Goal: Contribute content

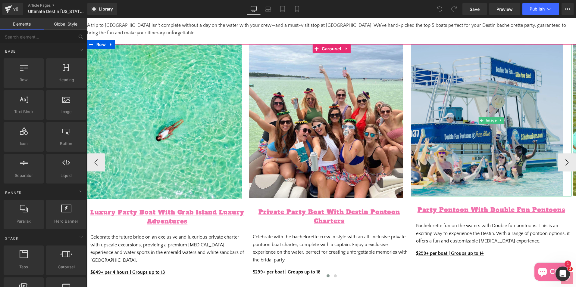
scroll to position [392, 0]
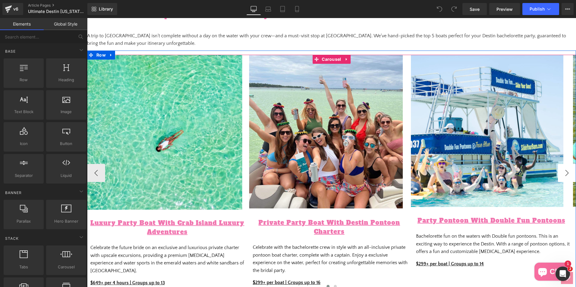
click at [563, 177] on button "›" at bounding box center [567, 173] width 18 height 18
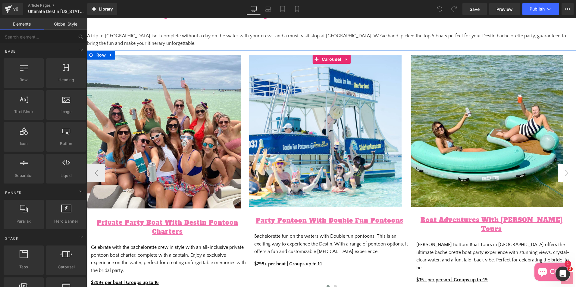
click at [563, 177] on button "›" at bounding box center [567, 173] width 18 height 18
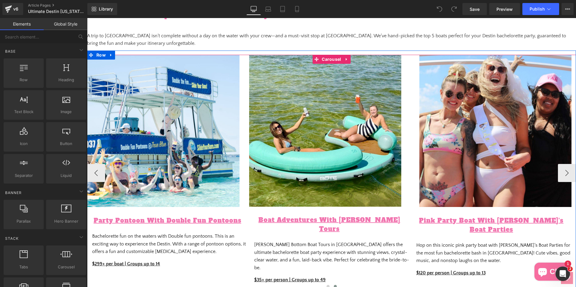
click at [451, 285] on div at bounding box center [331, 288] width 489 height 9
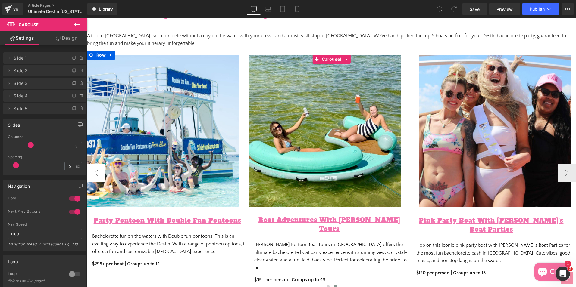
click at [91, 175] on button "‹" at bounding box center [96, 173] width 18 height 18
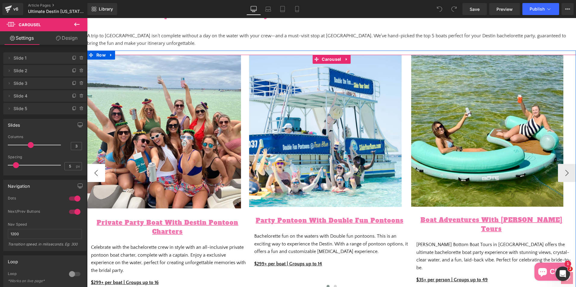
click at [91, 175] on button "‹" at bounding box center [96, 173] width 18 height 18
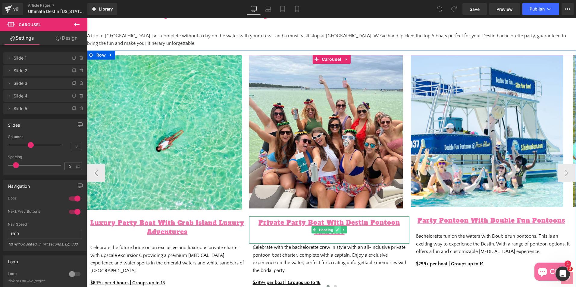
click at [336, 231] on icon at bounding box center [337, 230] width 3 height 3
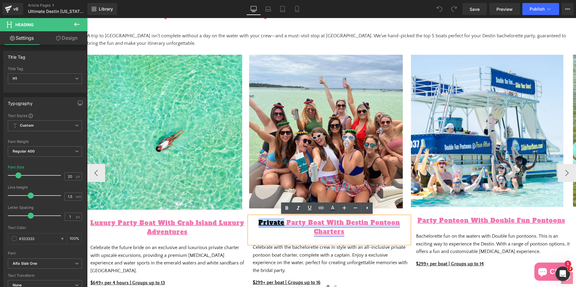
drag, startPoint x: 283, startPoint y: 221, endPoint x: 257, endPoint y: 222, distance: 26.8
click at [258, 222] on link "Private Party Boat With Destin Pontoon Charters" at bounding box center [329, 227] width 142 height 17
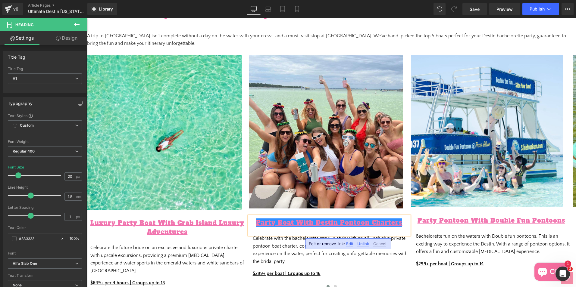
click at [349, 242] on span "Edit" at bounding box center [349, 244] width 7 height 5
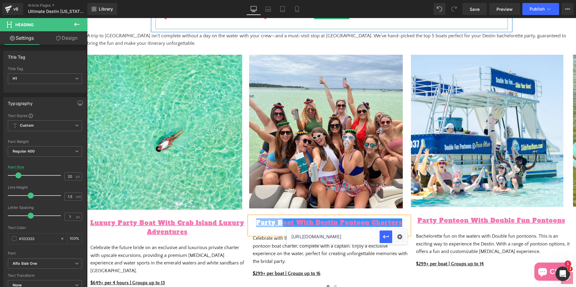
click at [361, 24] on div at bounding box center [331, 24] width 352 height 9
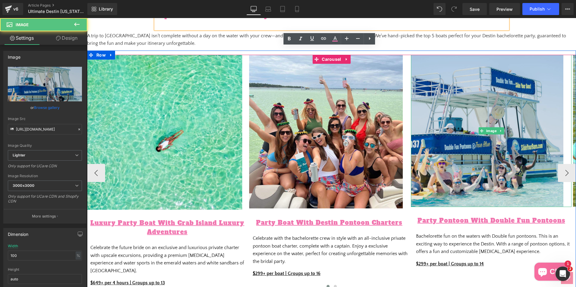
click at [556, 155] on img at bounding box center [491, 131] width 161 height 152
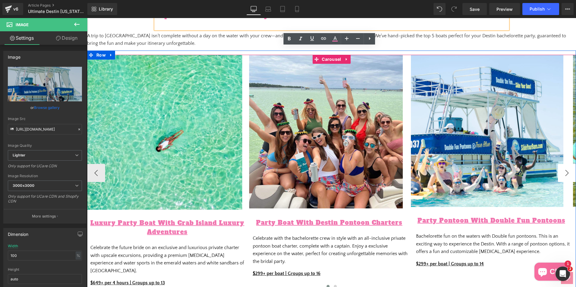
click at [562, 174] on button "›" at bounding box center [567, 173] width 18 height 18
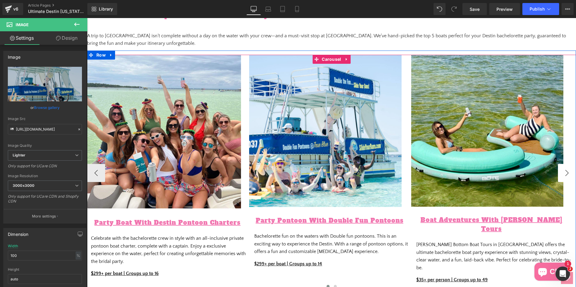
click at [563, 176] on button "›" at bounding box center [567, 173] width 18 height 18
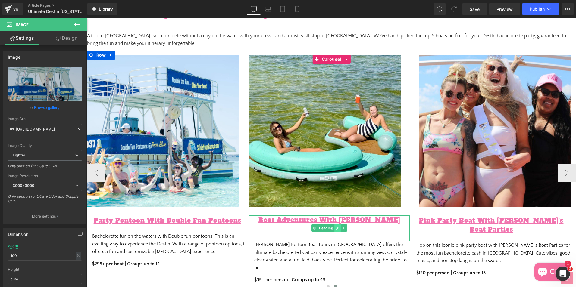
click at [337, 227] on link at bounding box center [338, 228] width 6 height 7
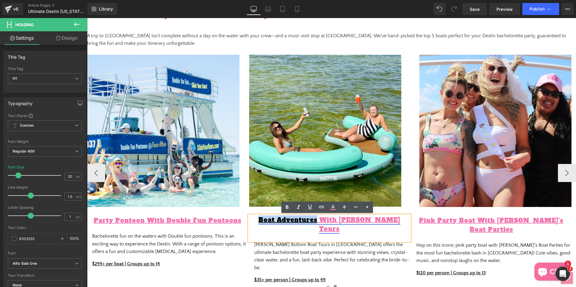
drag, startPoint x: 309, startPoint y: 221, endPoint x: 252, endPoint y: 216, distance: 56.6
click at [258, 216] on link "Boat Adventures With [PERSON_NAME] Tours" at bounding box center [329, 224] width 142 height 17
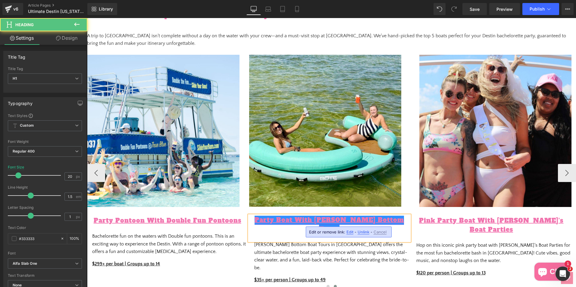
click at [263, 221] on link "Party Boat With [PERSON_NAME] Bottom Tours" at bounding box center [329, 224] width 149 height 17
click at [263, 218] on link "Party Boat With [PERSON_NAME] Bottom Tours" at bounding box center [329, 224] width 149 height 17
drag, startPoint x: 282, startPoint y: 218, endPoint x: 263, endPoint y: 218, distance: 18.7
click at [263, 218] on link "Party Boat With [PERSON_NAME] Bottom Tours" at bounding box center [329, 224] width 149 height 17
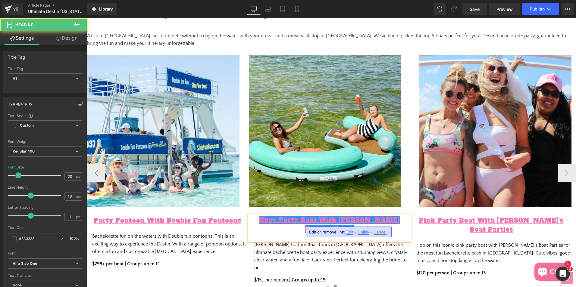
click at [272, 234] on div at bounding box center [329, 238] width 161 height 8
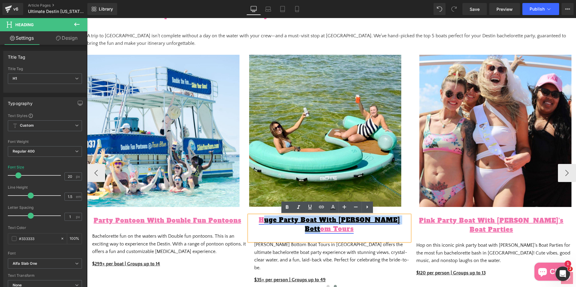
drag, startPoint x: 403, startPoint y: 219, endPoint x: 257, endPoint y: 220, distance: 146.1
click at [257, 220] on h1 "Huge Party Boat With [PERSON_NAME] Bottom Tours" at bounding box center [329, 225] width 161 height 18
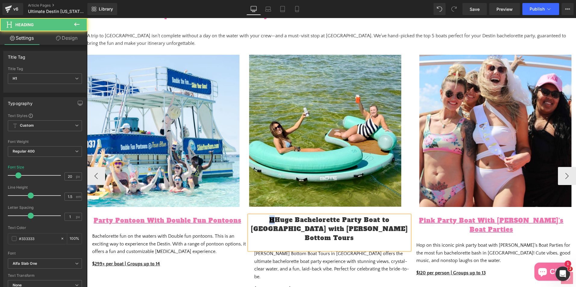
drag, startPoint x: 263, startPoint y: 220, endPoint x: 254, endPoint y: 220, distance: 9.0
click at [254, 220] on h1 "H Huge Bachelorette Party Boat to [GEOGRAPHIC_DATA] with [PERSON_NAME] Bottom T…" at bounding box center [329, 229] width 161 height 27
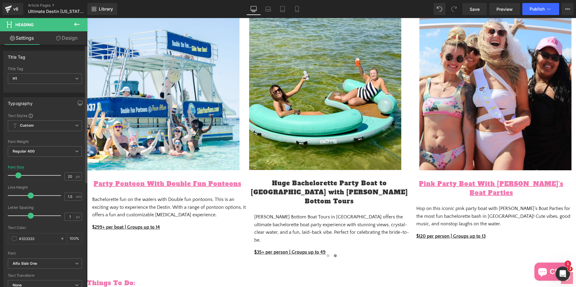
scroll to position [422, 0]
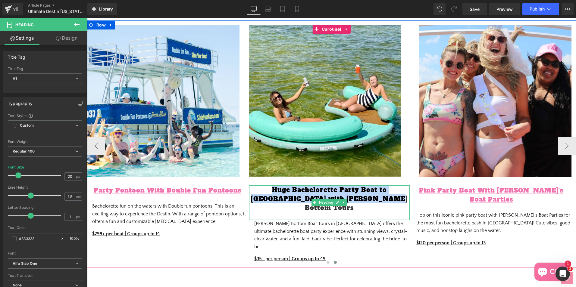
drag, startPoint x: 374, startPoint y: 197, endPoint x: 252, endPoint y: 190, distance: 122.5
click at [252, 190] on h1 "Huge Bachelorette Party Boat to [GEOGRAPHIC_DATA] with [PERSON_NAME] Bottom Tou…" at bounding box center [329, 199] width 161 height 27
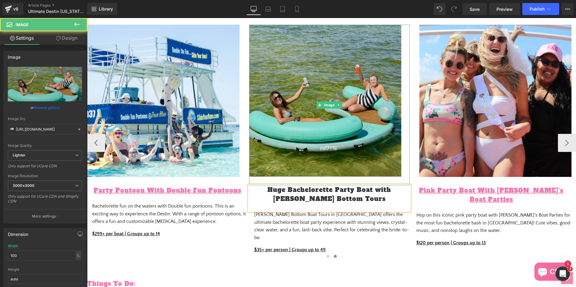
click at [292, 104] on img at bounding box center [329, 105] width 161 height 161
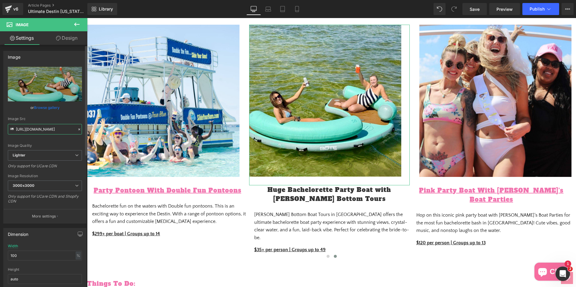
click at [30, 132] on input "[URL][DOMAIN_NAME]" at bounding box center [45, 129] width 74 height 11
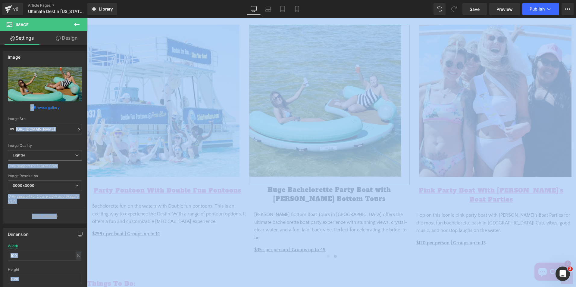
drag, startPoint x: 30, startPoint y: 132, endPoint x: -1, endPoint y: 152, distance: 37.2
click at [0, 152] on html "You are previewing how the will restyle your page. You can not edit Elements in…" at bounding box center [288, 143] width 576 height 287
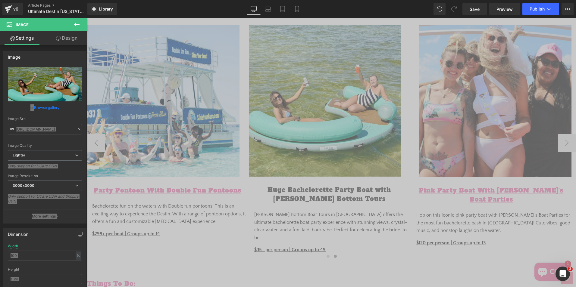
click at [118, 205] on span "Bachelorette fun on the waters with Double fun pontoons. This is an exciting wa…" at bounding box center [169, 214] width 154 height 21
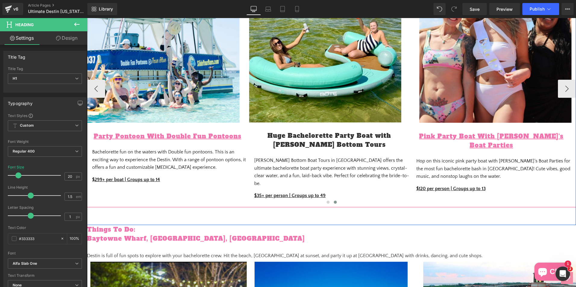
scroll to position [482, 0]
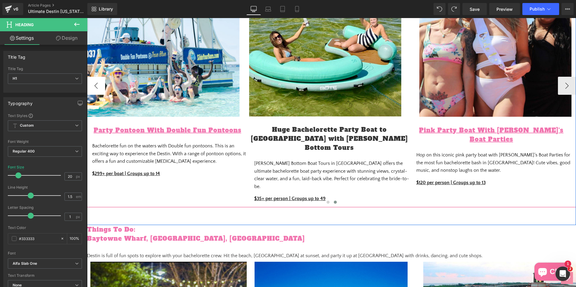
click at [94, 83] on button "‹" at bounding box center [96, 86] width 18 height 18
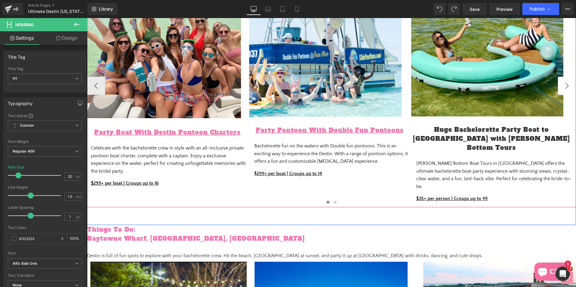
click at [565, 81] on button "›" at bounding box center [567, 86] width 18 height 18
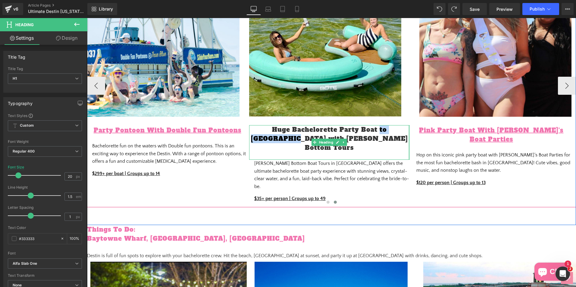
drag, startPoint x: 356, startPoint y: 127, endPoint x: 406, endPoint y: 128, distance: 49.7
click at [406, 128] on div "Huge Bachelorette Party Boat to [GEOGRAPHIC_DATA] with [PERSON_NAME] Bottom Tou…" at bounding box center [329, 142] width 161 height 35
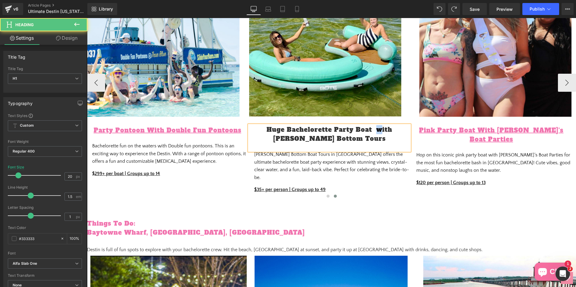
drag, startPoint x: 367, startPoint y: 129, endPoint x: 363, endPoint y: 129, distance: 3.6
click at [363, 129] on h1 "Huge Bachelorette Party Boat with [PERSON_NAME] Bottom Tours" at bounding box center [329, 134] width 161 height 18
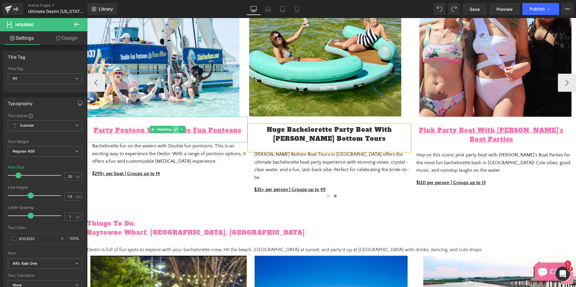
click at [174, 128] on icon at bounding box center [175, 130] width 3 height 4
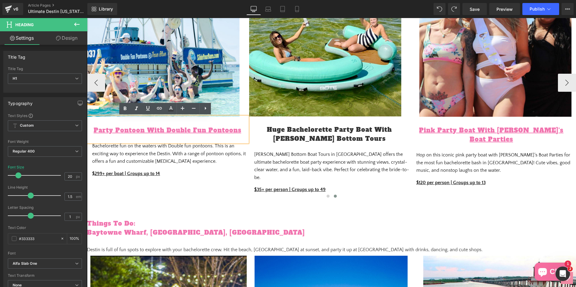
click at [172, 128] on link "Party Pontoon With Double Fun Pontoons" at bounding box center [168, 130] width 148 height 8
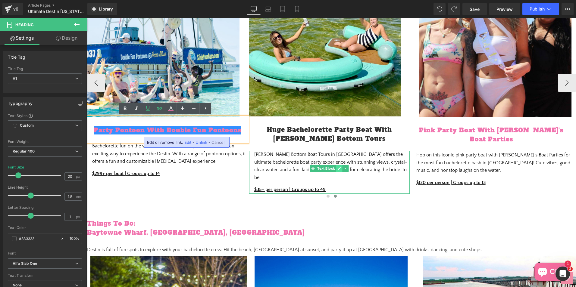
click at [336, 169] on link at bounding box center [339, 168] width 6 height 7
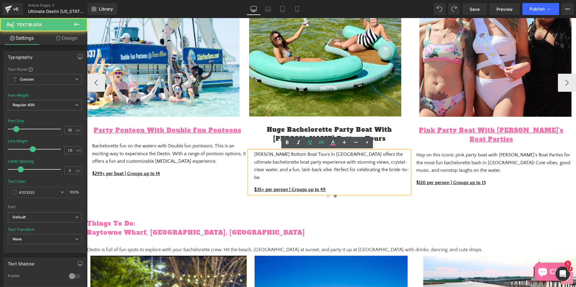
click at [318, 187] on strong "$35+ per person | Groups up to 49" at bounding box center [289, 189] width 71 height 5
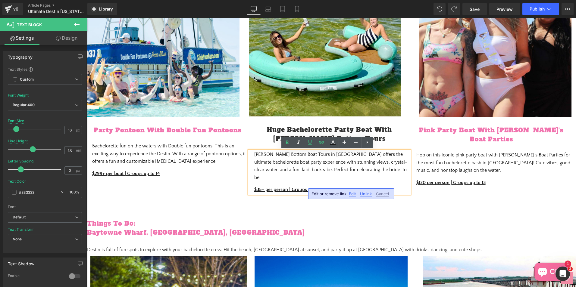
click at [348, 194] on div "Edit or remove link: Edit - Unlink - Cancel" at bounding box center [351, 194] width 86 height 11
click at [351, 194] on span "Edit" at bounding box center [352, 194] width 7 height 5
click at [344, 200] on input "[URL][DOMAIN_NAME]" at bounding box center [328, 196] width 93 height 15
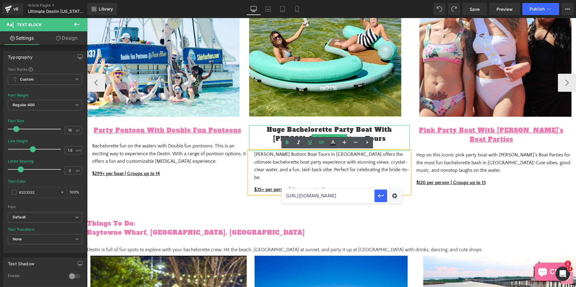
click at [331, 132] on h1 "Huge Bachelorette Party Boat With [PERSON_NAME] Bottom Tours" at bounding box center [329, 134] width 161 height 18
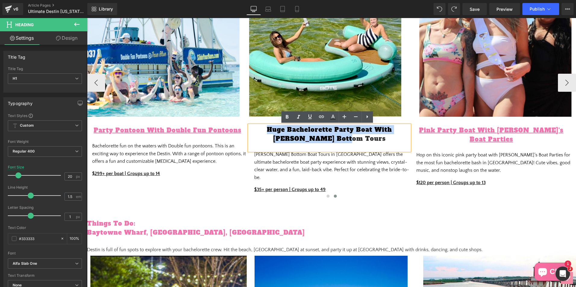
drag, startPoint x: 353, startPoint y: 141, endPoint x: 254, endPoint y: 128, distance: 99.9
click at [254, 128] on h1 "Huge Bachelorette Party Boat With [PERSON_NAME] Bottom Tours" at bounding box center [329, 134] width 161 height 18
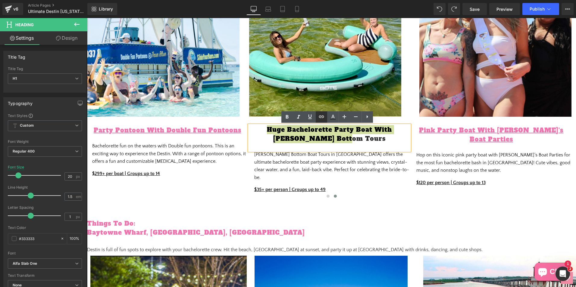
drag, startPoint x: 322, startPoint y: 117, endPoint x: 232, endPoint y: 105, distance: 90.8
click at [0, 0] on icon at bounding box center [0, 0] width 0 height 0
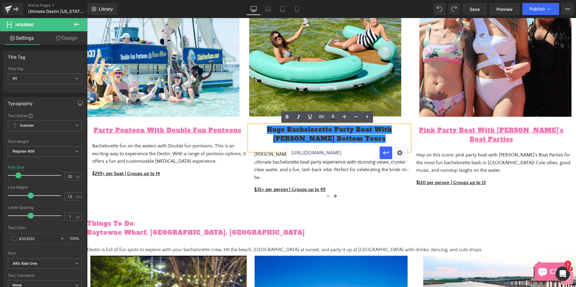
click at [301, 155] on input "[URL][DOMAIN_NAME]" at bounding box center [333, 153] width 93 height 15
paste input "[URL][DOMAIN_NAME][PERSON_NAME][US_STATE]"
click at [314, 152] on input "[URL][DOMAIN_NAME][PERSON_NAME][US_STATE]" at bounding box center [333, 153] width 93 height 15
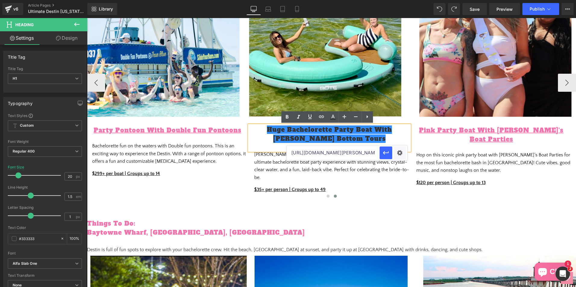
drag, startPoint x: 401, startPoint y: 170, endPoint x: 278, endPoint y: 148, distance: 124.8
type input "[URL][DOMAIN_NAME][PERSON_NAME][US_STATE]"
drag, startPoint x: 386, startPoint y: 154, endPoint x: 298, endPoint y: 137, distance: 89.6
click at [386, 154] on icon "button" at bounding box center [385, 152] width 7 height 7
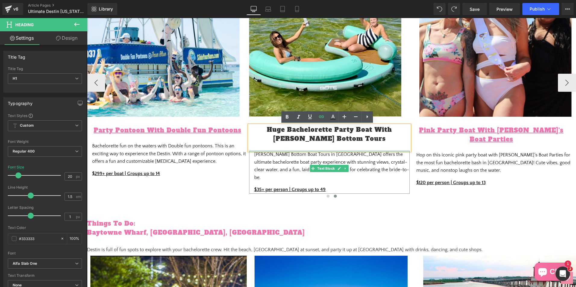
click at [282, 151] on div at bounding box center [329, 152] width 161 height 2
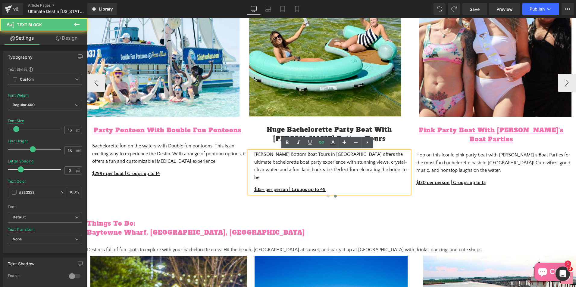
click at [87, 18] on div at bounding box center [87, 18] width 0 height 0
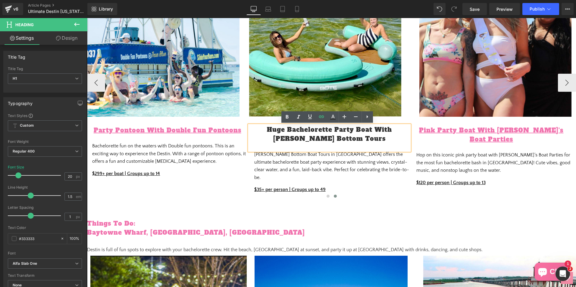
click at [190, 172] on p "$299+ per boat | Groups up to 14" at bounding box center [169, 174] width 155 height 8
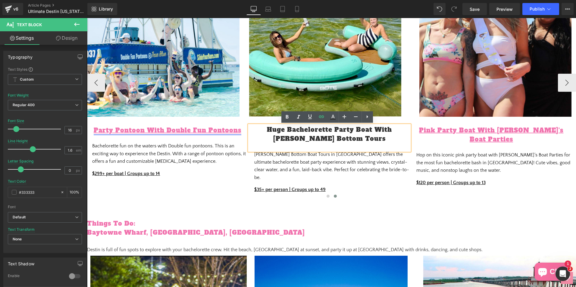
click at [212, 129] on link "Party Pontoon With Double Fun Pontoons" at bounding box center [168, 130] width 148 height 8
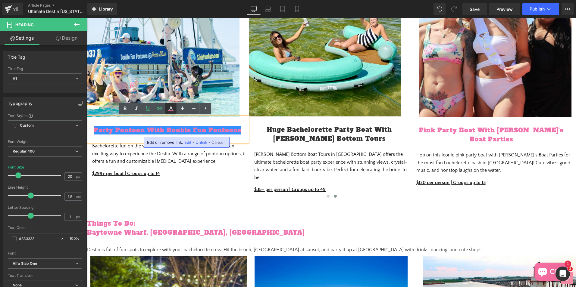
click at [0, 0] on icon at bounding box center [0, 0] width 0 height 0
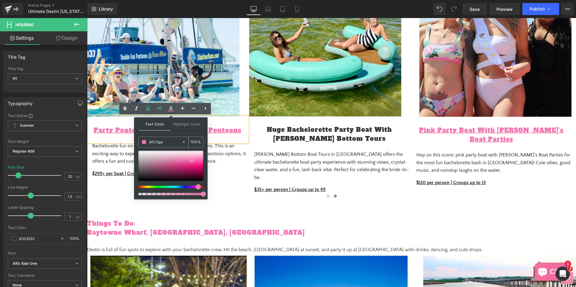
click at [161, 139] on input "#f173ae" at bounding box center [165, 142] width 33 height 7
click at [161, 142] on input "#f173ae" at bounding box center [165, 142] width 33 height 7
click at [336, 137] on icon at bounding box center [337, 138] width 3 height 4
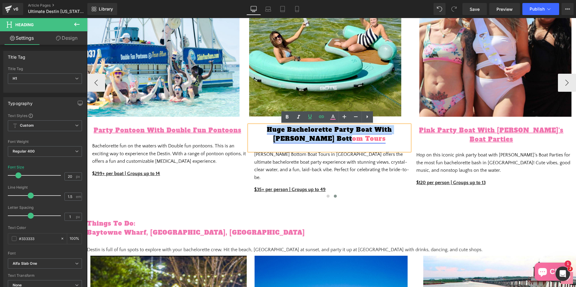
drag, startPoint x: 357, startPoint y: 139, endPoint x: 253, endPoint y: 128, distance: 104.6
click at [253, 128] on h1 "Huge Bachelorette Party Boat With [PERSON_NAME] Bottom Tours" at bounding box center [329, 134] width 161 height 18
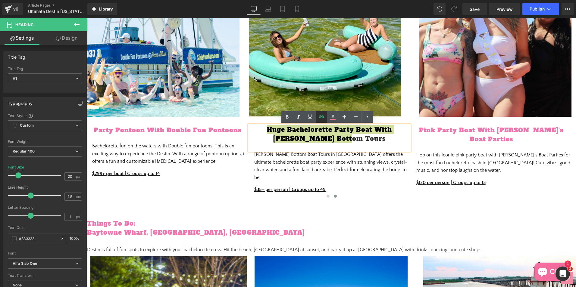
click at [320, 119] on icon at bounding box center [321, 116] width 7 height 7
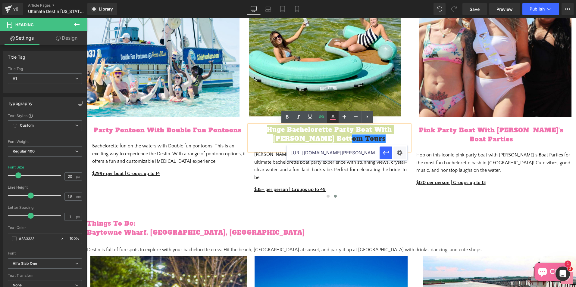
click at [0, 0] on icon at bounding box center [0, 0] width 0 height 0
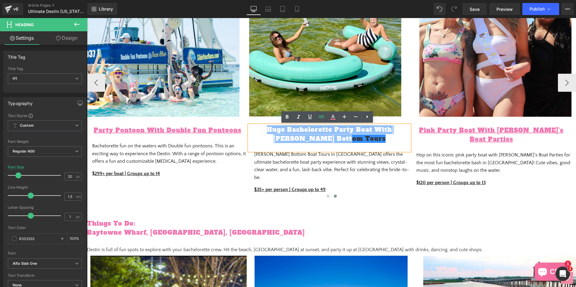
click at [223, 175] on p "$299+ per boat | Groups up to 14" at bounding box center [169, 174] width 155 height 8
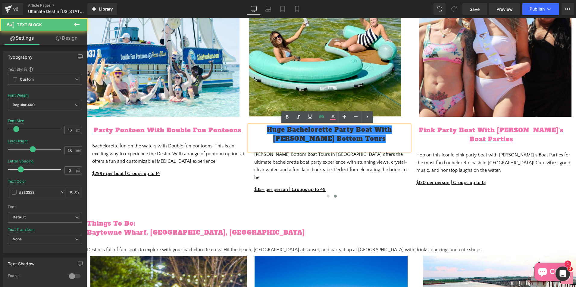
click at [247, 204] on div "Image Luxury Party Boat With Crab Island Luxury Adventures Heading Celebrate th…" at bounding box center [331, 89] width 489 height 259
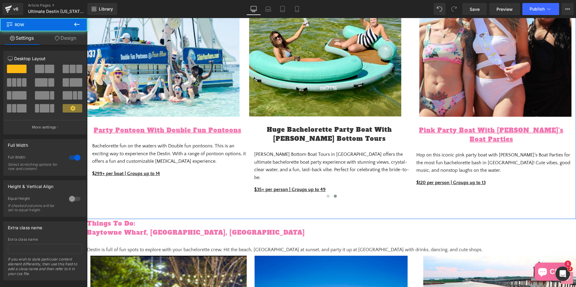
click at [251, 203] on div "Image Luxury Party Boat With Crab Island Luxury Adventures Heading Celebrate th…" at bounding box center [331, 89] width 489 height 259
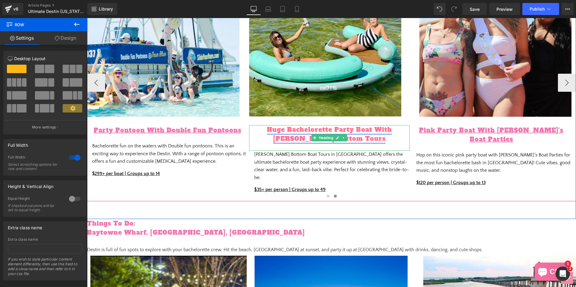
click at [349, 136] on link "Huge Bachelorette Party Boat With [PERSON_NAME] Bottom Tours" at bounding box center [329, 134] width 125 height 17
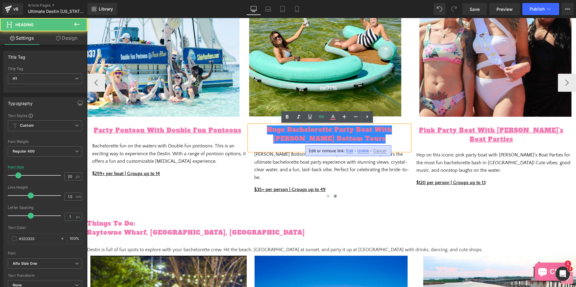
click at [351, 141] on h1 "Huge Bachelorette Party Boat With [PERSON_NAME] Bottom Tours" at bounding box center [329, 134] width 161 height 18
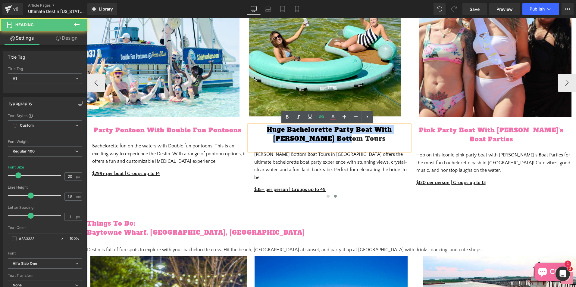
drag, startPoint x: 355, startPoint y: 141, endPoint x: 252, endPoint y: 127, distance: 103.3
click at [252, 127] on h1 "Huge Bachelorette Party Boat With [PERSON_NAME] Bottom Tours" at bounding box center [329, 134] width 161 height 18
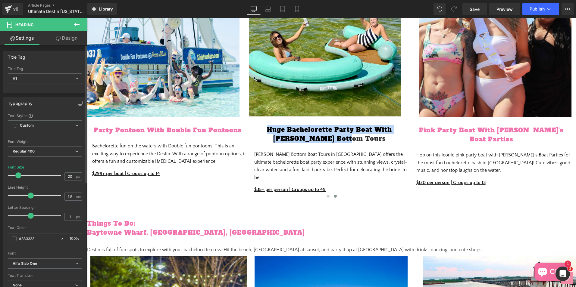
scroll to position [30, 0]
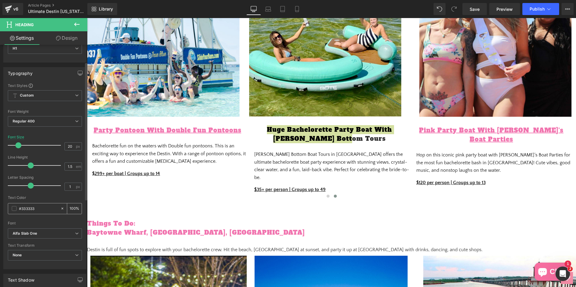
click at [15, 209] on span at bounding box center [14, 208] width 5 height 5
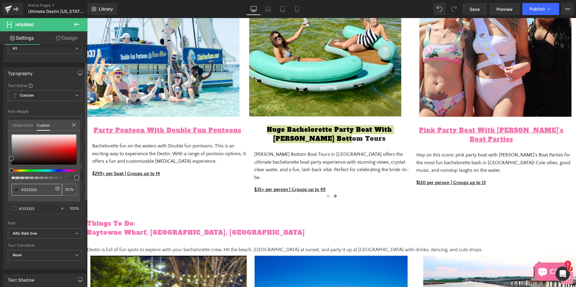
click at [40, 191] on input "#333333" at bounding box center [37, 190] width 32 height 6
click at [39, 191] on input "#333333" at bounding box center [37, 190] width 32 height 6
paste input "f173ae"
type input "#f173ae"
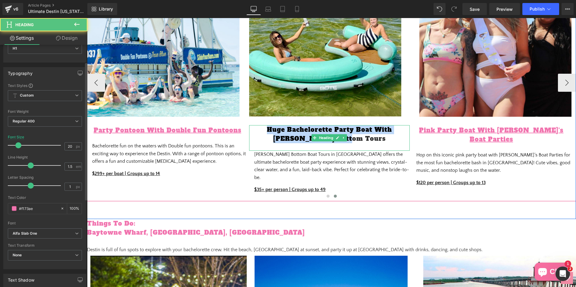
drag, startPoint x: 351, startPoint y: 138, endPoint x: 249, endPoint y: 128, distance: 102.0
click at [249, 128] on h1 "Huge Bachelorette Party Boat With [PERSON_NAME] Bottom Tours" at bounding box center [329, 134] width 161 height 18
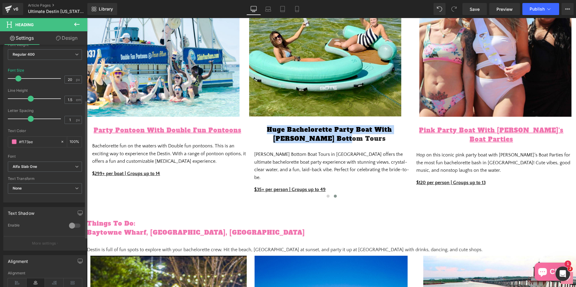
scroll to position [0, 0]
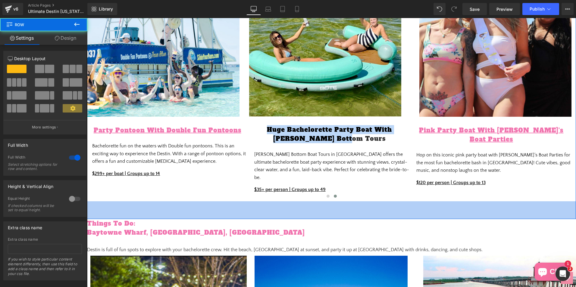
click at [369, 205] on div "59px" at bounding box center [331, 211] width 489 height 18
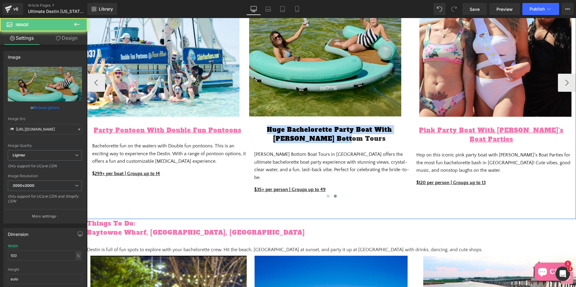
click at [322, 110] on img at bounding box center [329, 44] width 161 height 161
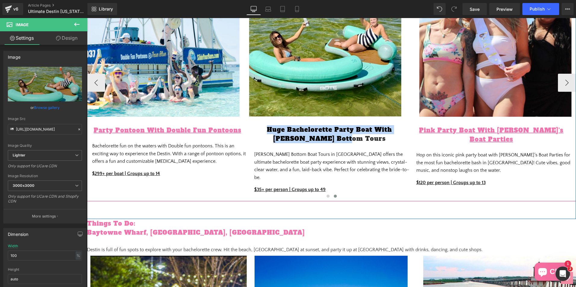
click at [312, 144] on div at bounding box center [329, 147] width 161 height 8
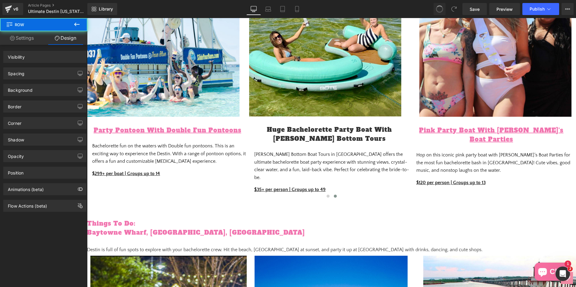
click at [441, 12] on span at bounding box center [439, 9] width 8 height 8
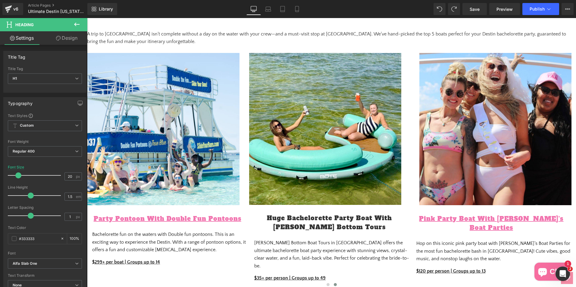
scroll to position [394, 0]
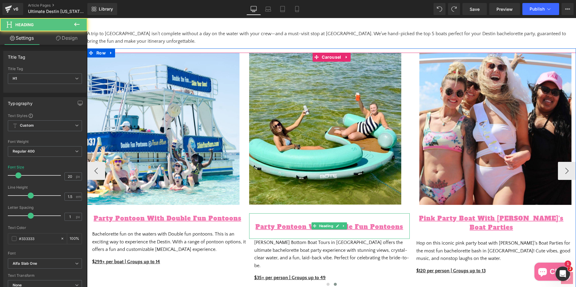
click at [289, 218] on h1 at bounding box center [329, 218] width 161 height 9
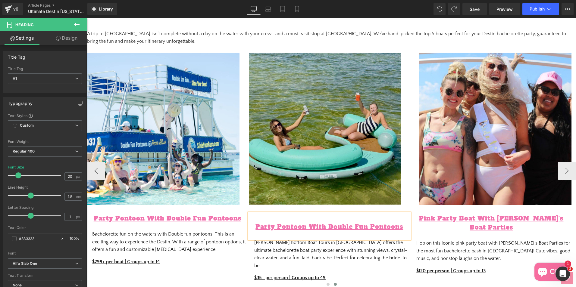
scroll to position [424, 0]
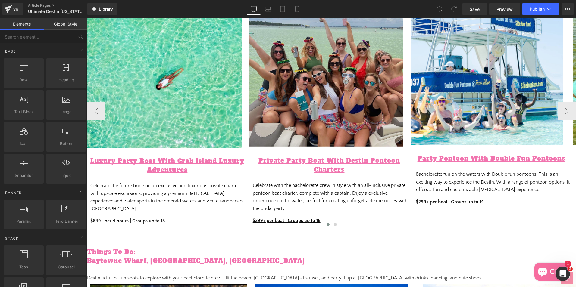
scroll to position [452, 0]
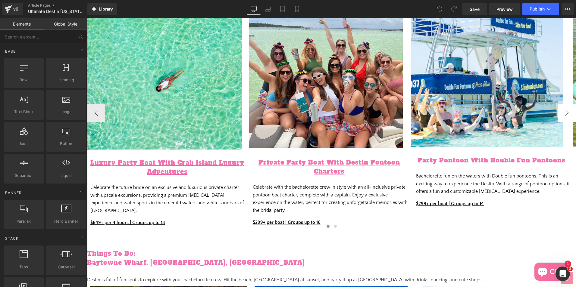
click at [560, 112] on button "›" at bounding box center [567, 113] width 18 height 18
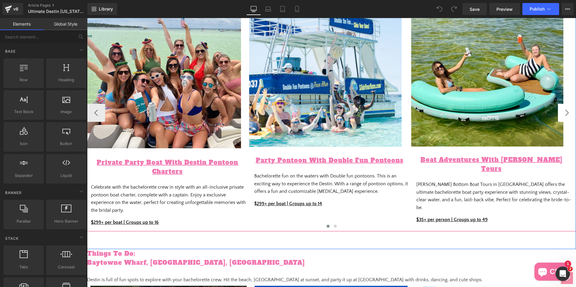
click at [562, 114] on button "›" at bounding box center [567, 113] width 18 height 18
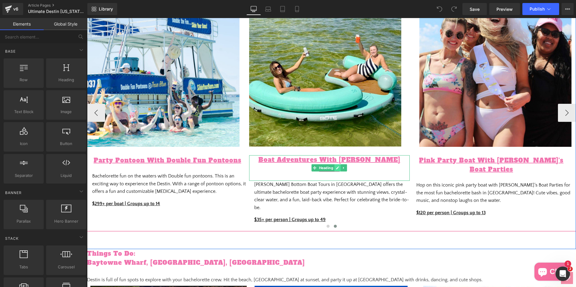
click at [336, 166] on icon at bounding box center [337, 168] width 3 height 4
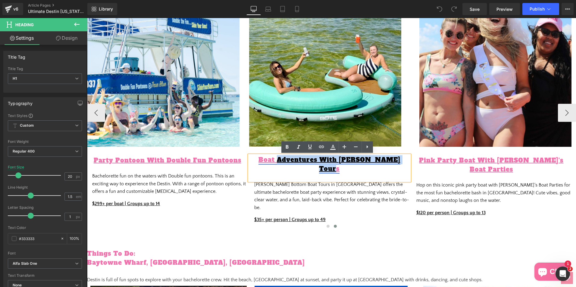
drag, startPoint x: 302, startPoint y: 158, endPoint x: 270, endPoint y: 160, distance: 31.4
click at [270, 160] on h1 "Boat Adventures With [PERSON_NAME] Tours" at bounding box center [329, 164] width 161 height 18
drag, startPoint x: 406, startPoint y: 158, endPoint x: 255, endPoint y: 156, distance: 150.9
click at [255, 156] on h1 "Boat Adventures With [PERSON_NAME] Tours" at bounding box center [329, 164] width 161 height 18
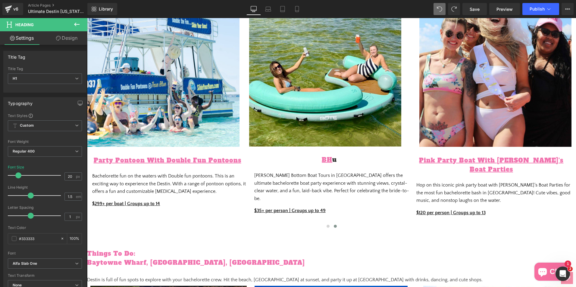
click at [447, 6] on div at bounding box center [447, 9] width 27 height 12
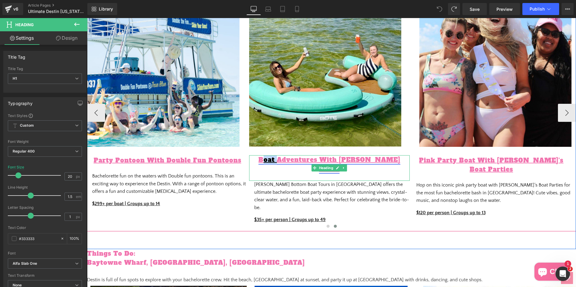
drag, startPoint x: 269, startPoint y: 160, endPoint x: 254, endPoint y: 160, distance: 15.1
click at [258, 160] on link "Boat Adventures With [PERSON_NAME] Tours" at bounding box center [329, 164] width 142 height 17
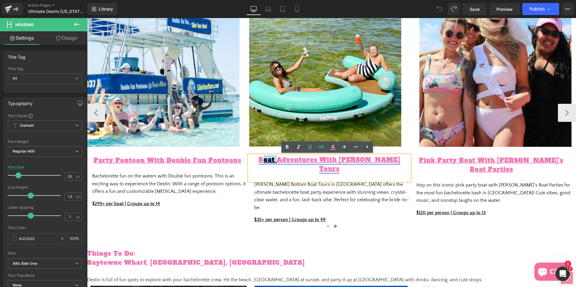
click at [258, 158] on link "Boat Adventures With [PERSON_NAME] Tours" at bounding box center [329, 164] width 142 height 17
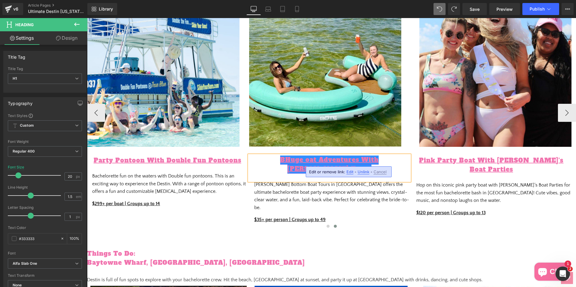
click at [282, 157] on link "BHuge oat Adventures With Sandy Bottom Tours" at bounding box center [329, 164] width 99 height 17
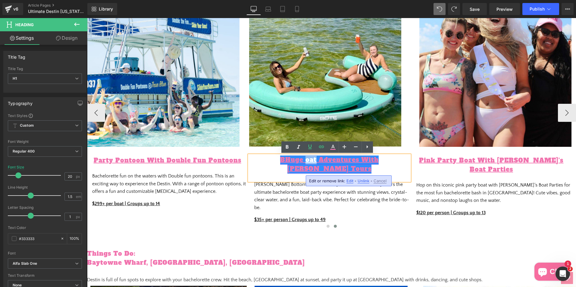
drag, startPoint x: 290, startPoint y: 159, endPoint x: 277, endPoint y: 161, distance: 12.1
click at [280, 161] on link "BHuge oat Adventures With Sandy Bottom Tours" at bounding box center [329, 164] width 99 height 17
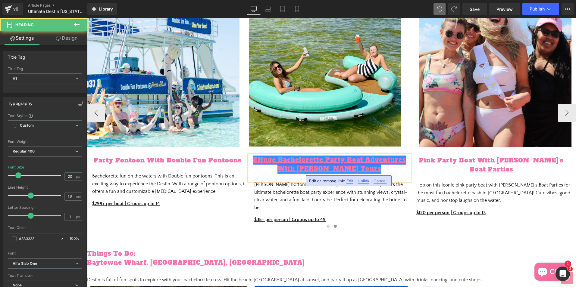
click at [361, 156] on link "BHuge Bachelorette Party Boat Adventures With Sandy Bottom Tours" at bounding box center [329, 164] width 153 height 17
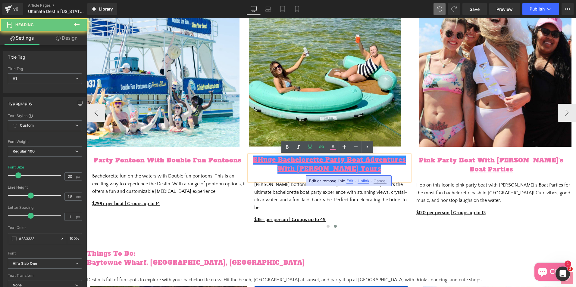
click at [362, 159] on link "BHuge Bachelorette Party Boat Adventures With Sandy Bottom Tours" at bounding box center [329, 164] width 153 height 17
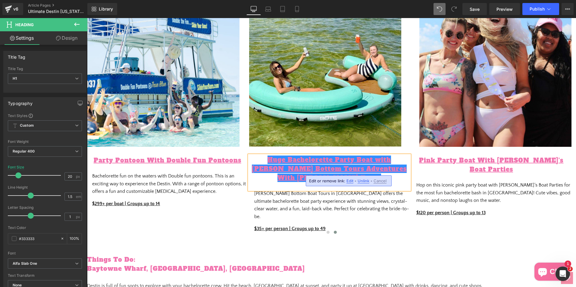
click at [208, 238] on div "Image Luxury Party Boat With Crab Island Luxury Adventures Heading Celebrate th…" at bounding box center [331, 122] width 489 height 265
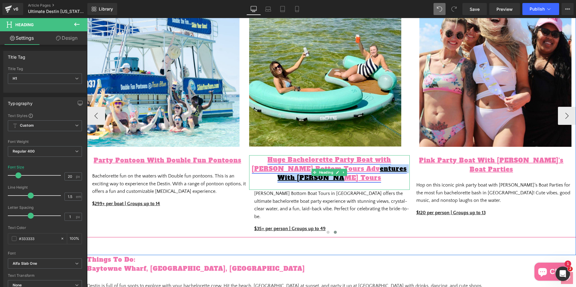
drag, startPoint x: 359, startPoint y: 181, endPoint x: 352, endPoint y: 172, distance: 11.3
click at [352, 172] on h1 "Huge Bachelorette Party Boat with Sandy Bottom Tours Adventures With Sandy Bott…" at bounding box center [329, 168] width 161 height 27
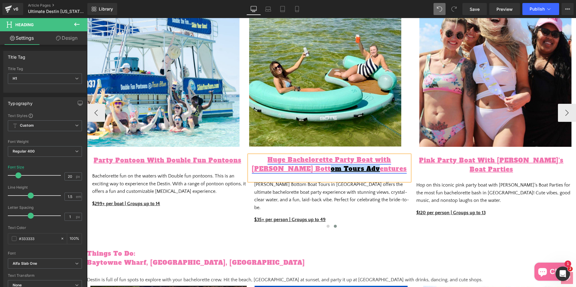
drag, startPoint x: 372, startPoint y: 167, endPoint x: 328, endPoint y: 171, distance: 44.7
click at [328, 171] on link "Huge Bachelorette Party Boat with Sandy Bottom Tours Adventures" at bounding box center [329, 164] width 155 height 17
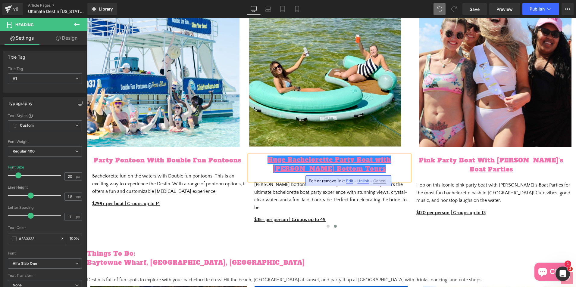
click at [0, 0] on span "Edit" at bounding box center [0, 0] width 0 height 0
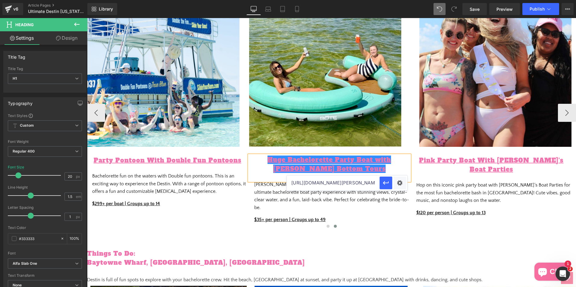
scroll to position [0, 144]
drag, startPoint x: 347, startPoint y: 192, endPoint x: 421, endPoint y: 178, distance: 75.6
click at [427, 240] on div "Image Luxury Party Boat With Crab Island Luxury Adventures Heading Celebrate th…" at bounding box center [331, 119] width 489 height 259
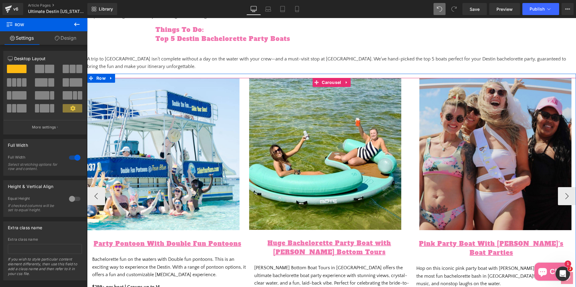
scroll to position [362, 0]
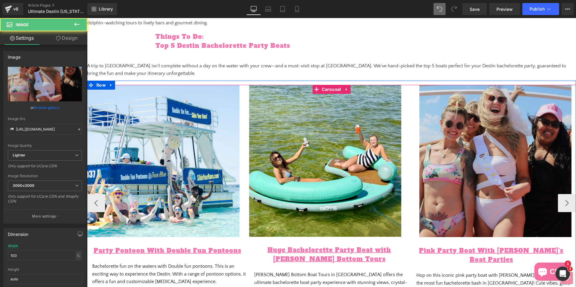
click at [456, 133] on img at bounding box center [491, 161] width 161 height 152
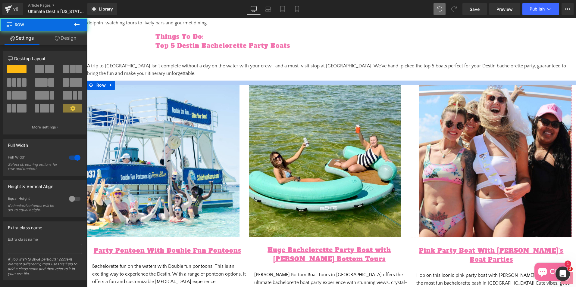
click at [262, 82] on div at bounding box center [331, 83] width 489 height 4
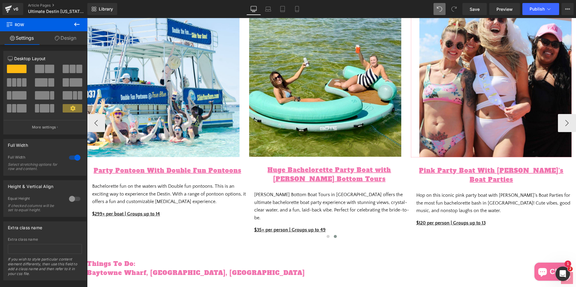
scroll to position [452, 0]
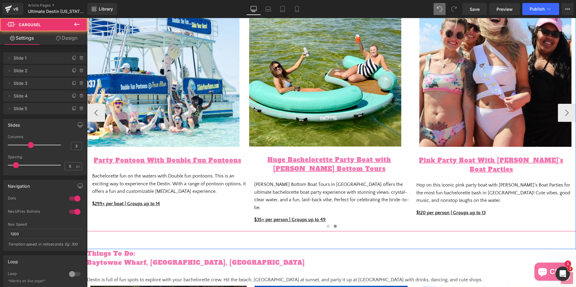
click at [214, 222] on div "Image Luxury Party Boat With Crab Island Luxury Adventures Heading Celebrate th…" at bounding box center [168, 113] width 810 height 237
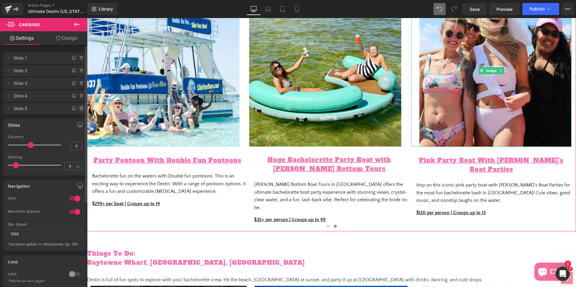
click at [79, 109] on icon at bounding box center [81, 108] width 5 height 5
click at [70, 111] on button "Delete" at bounding box center [75, 109] width 19 height 8
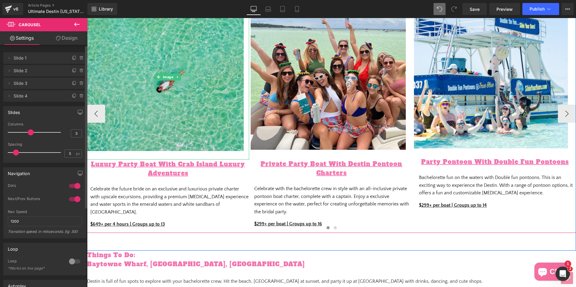
scroll to position [422, 0]
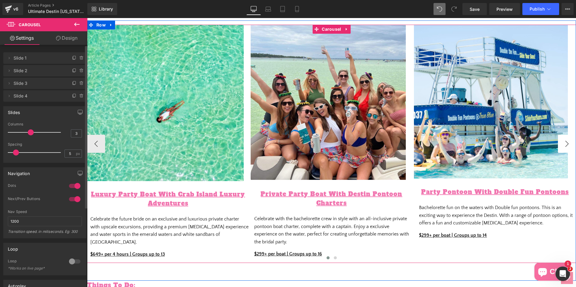
click at [562, 138] on button "›" at bounding box center [567, 144] width 18 height 18
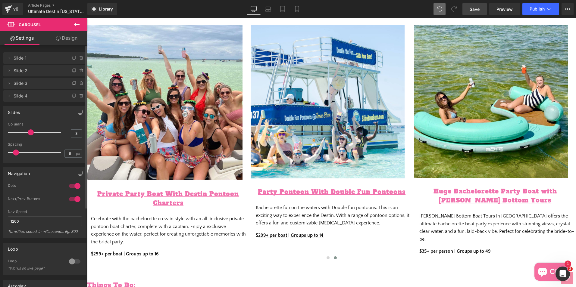
drag, startPoint x: 477, startPoint y: 5, endPoint x: 350, endPoint y: 51, distance: 135.3
click at [477, 5] on link "Save" at bounding box center [474, 9] width 24 height 12
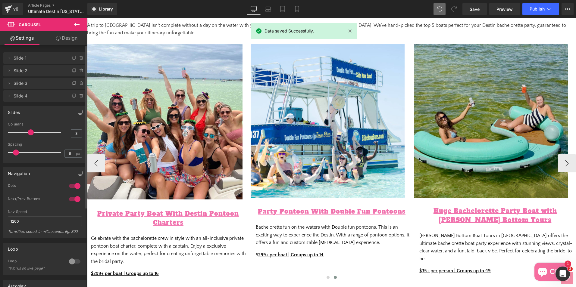
scroll to position [392, 0]
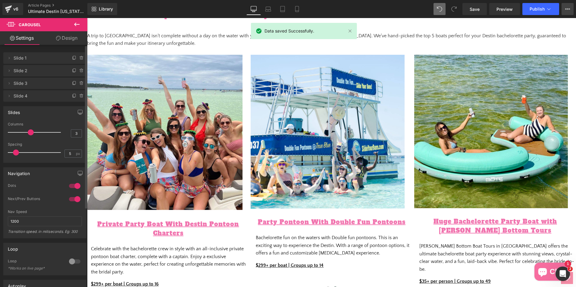
click at [566, 10] on icon at bounding box center [566, 8] width 2 height 1
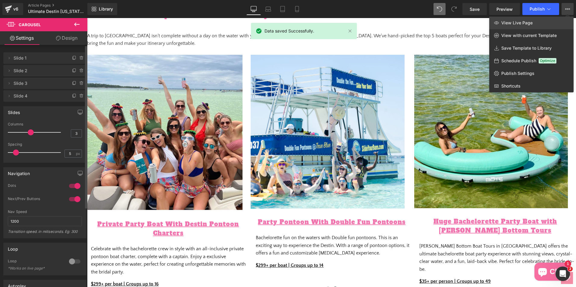
click at [529, 21] on span "View Live Page" at bounding box center [516, 22] width 31 height 5
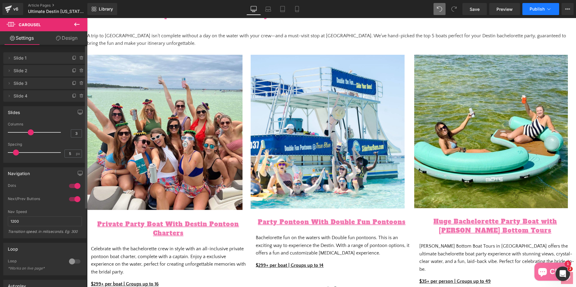
click at [543, 9] on span "Publish" at bounding box center [537, 9] width 15 height 5
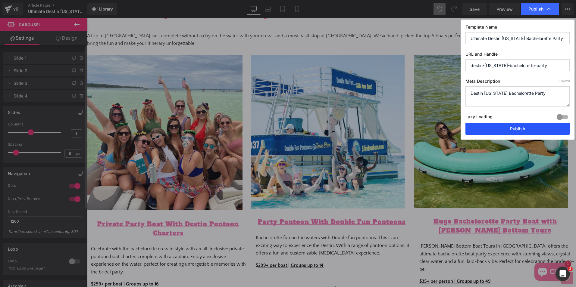
click at [506, 128] on button "Publish" at bounding box center [517, 129] width 104 height 12
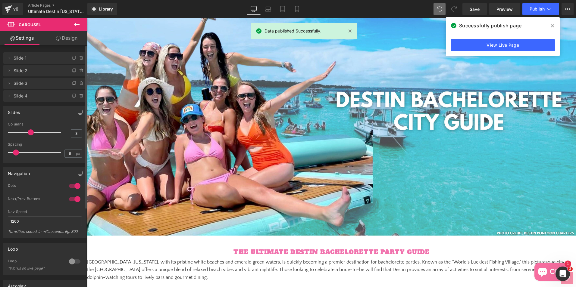
scroll to position [90, 0]
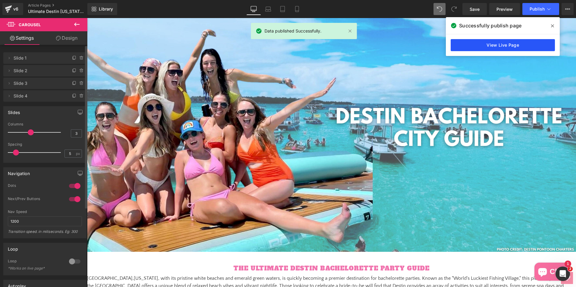
click at [534, 43] on link "View Live Page" at bounding box center [503, 45] width 104 height 12
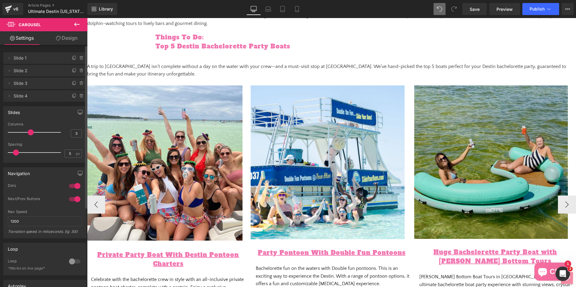
scroll to position [362, 0]
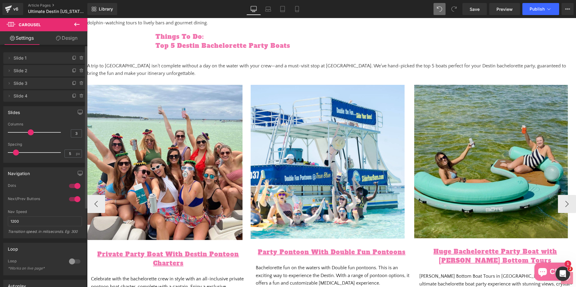
click at [558, 205] on img at bounding box center [495, 166] width 162 height 162
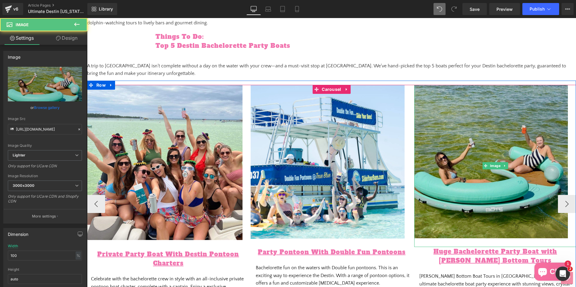
click at [567, 204] on img at bounding box center [495, 166] width 162 height 162
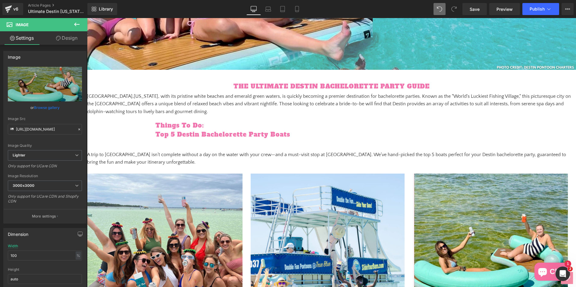
scroll to position [271, 0]
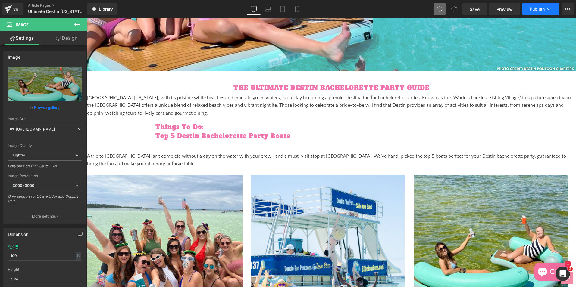
click at [553, 5] on button "Publish" at bounding box center [540, 9] width 37 height 12
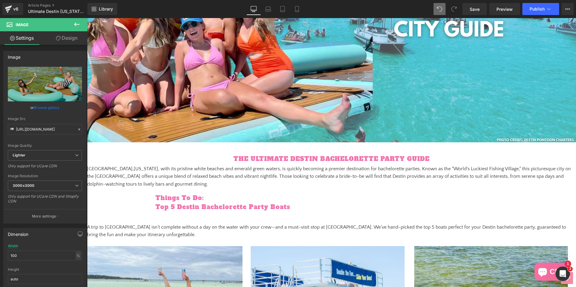
scroll to position [121, 0]
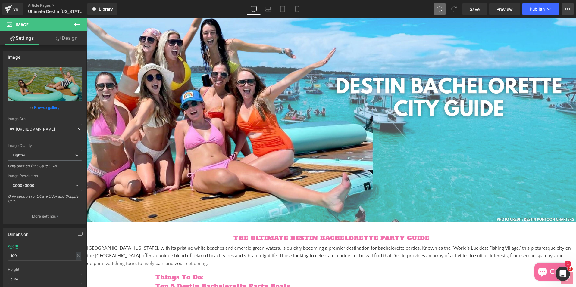
click at [567, 8] on icon at bounding box center [567, 9] width 5 height 5
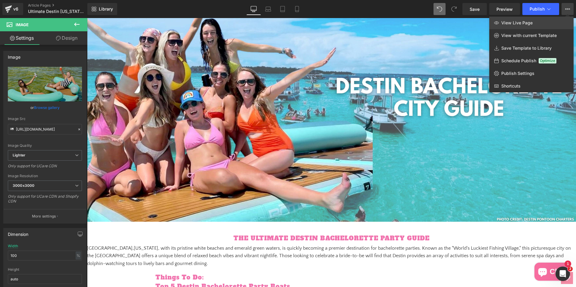
click at [555, 19] on link "View Live Page" at bounding box center [531, 23] width 84 height 13
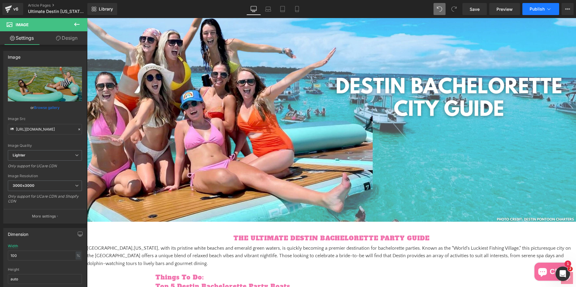
click at [545, 5] on button "Publish" at bounding box center [540, 9] width 37 height 12
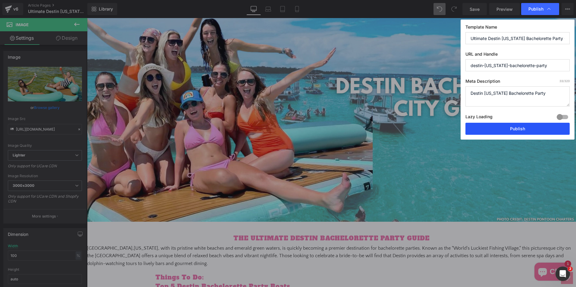
click at [506, 128] on button "Publish" at bounding box center [517, 129] width 104 height 12
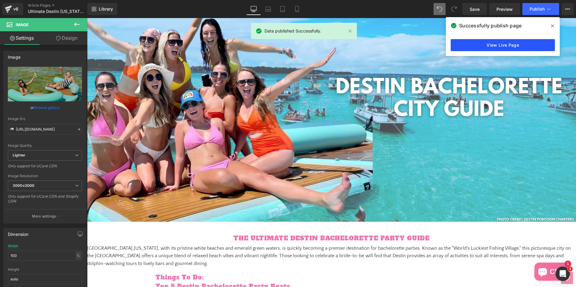
click at [534, 46] on link "View Live Page" at bounding box center [503, 45] width 104 height 12
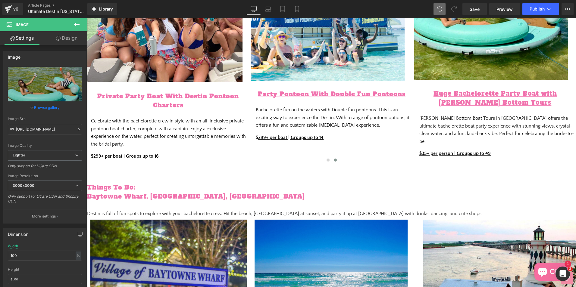
scroll to position [512, 0]
